Goal: Book appointment/travel/reservation

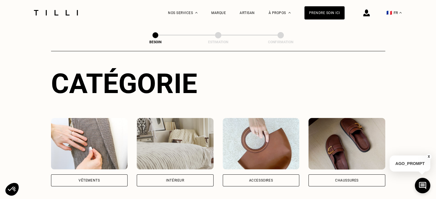
scroll to position [88, 0]
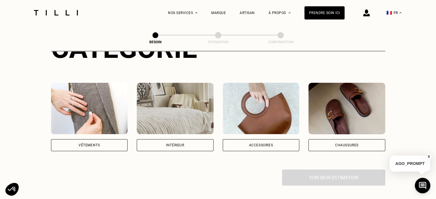
click at [87, 144] on div "Vêtements" at bounding box center [89, 145] width 21 height 3
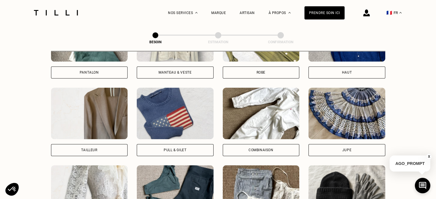
scroll to position [318, 0]
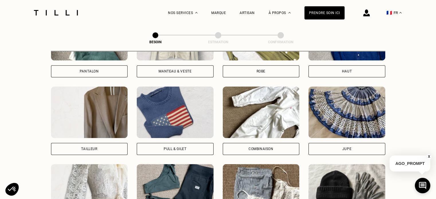
click at [86, 147] on div "Tailleur" at bounding box center [89, 148] width 16 height 3
select select "FR"
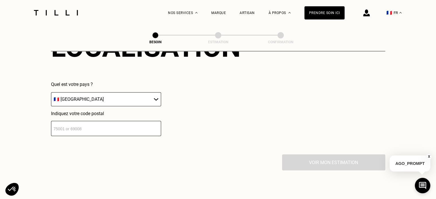
scroll to position [558, 0]
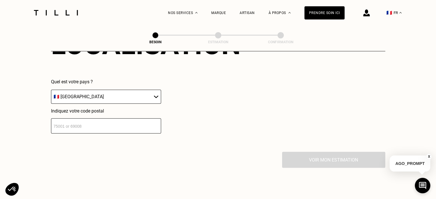
click at [95, 121] on input "number" at bounding box center [106, 125] width 110 height 15
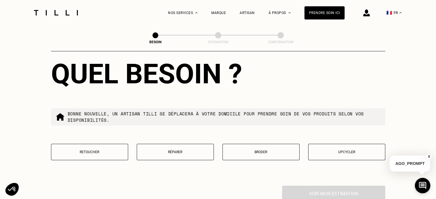
scroll to position [672, 0]
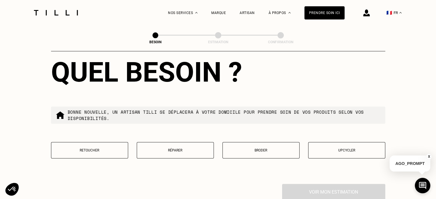
type input "67000"
click at [178, 148] on p "Réparer" at bounding box center [175, 150] width 71 height 4
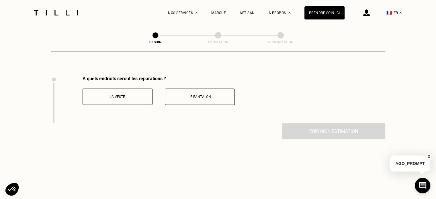
scroll to position [788, 0]
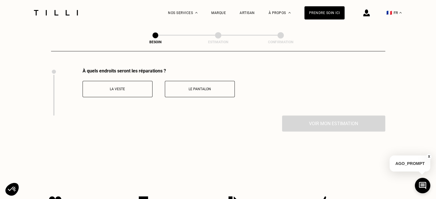
click at [121, 87] on p "La veste" at bounding box center [118, 89] width 64 height 4
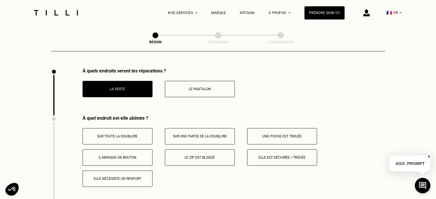
scroll to position [836, 0]
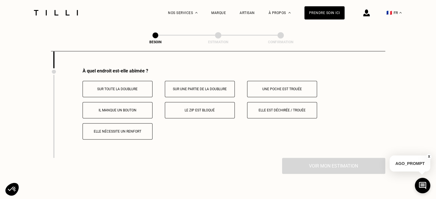
click at [273, 103] on button "Elle est déchirée / trouée" at bounding box center [282, 110] width 70 height 16
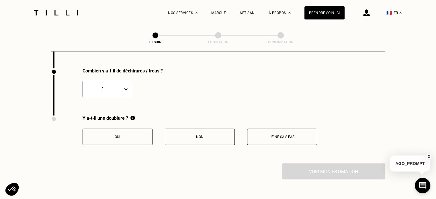
scroll to position [925, 0]
click at [125, 86] on icon at bounding box center [126, 89] width 6 height 6
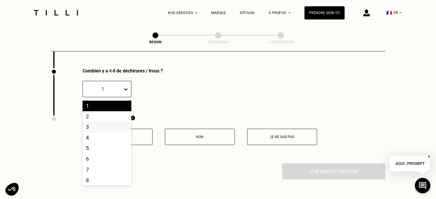
click at [96, 122] on div "3" at bounding box center [107, 127] width 49 height 11
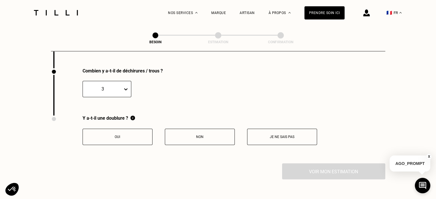
click at [115, 135] on p "Oui" at bounding box center [118, 137] width 64 height 4
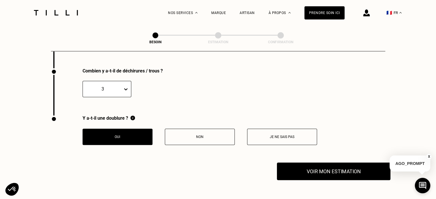
click at [319, 165] on button "Voir mon estimation" at bounding box center [334, 172] width 114 height 18
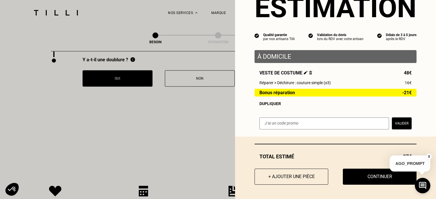
scroll to position [984, 0]
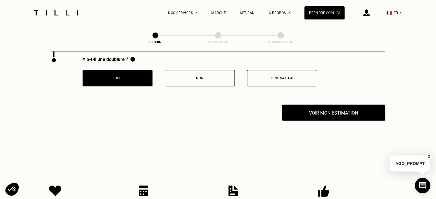
click at [429, 157] on button "X" at bounding box center [429, 157] width 6 height 6
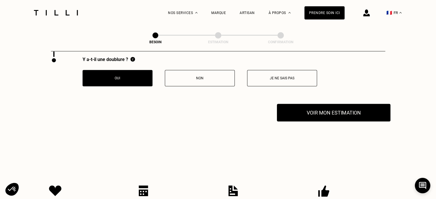
click at [333, 110] on button "Voir mon estimation" at bounding box center [334, 113] width 114 height 18
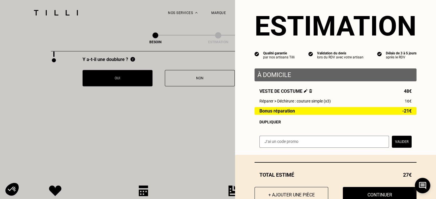
scroll to position [21, 0]
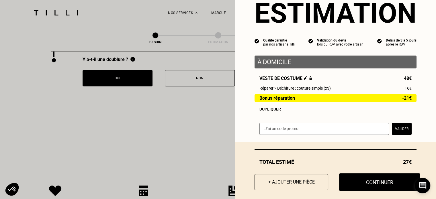
click at [380, 184] on button "Continuer" at bounding box center [379, 182] width 81 height 18
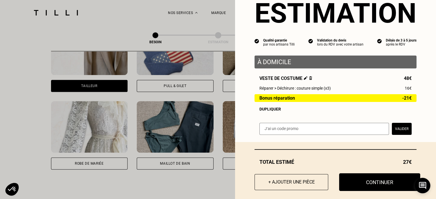
scroll to position [12, 0]
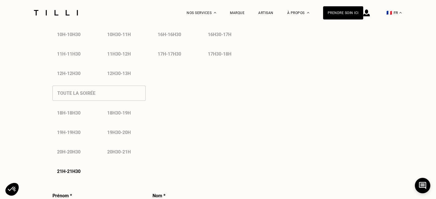
select select "FR"
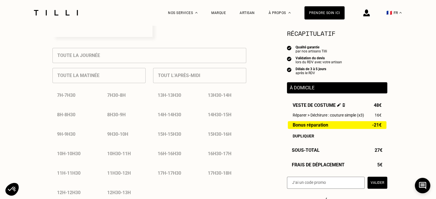
scroll to position [214, 0]
